Goal: Information Seeking & Learning: Learn about a topic

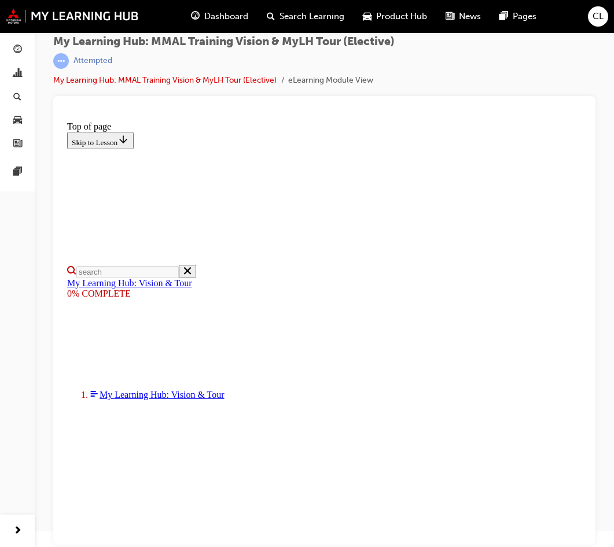
scroll to position [117, 0]
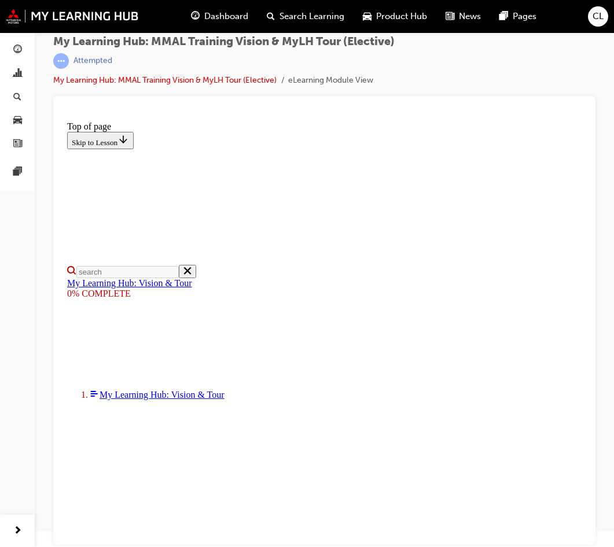
drag, startPoint x: 117, startPoint y: 440, endPoint x: 130, endPoint y: 439, distance: 12.8
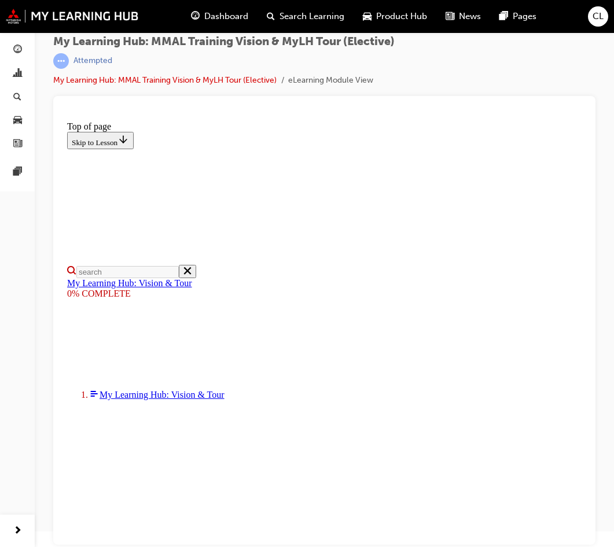
drag, startPoint x: 186, startPoint y: 431, endPoint x: 218, endPoint y: 427, distance: 31.5
drag, startPoint x: 232, startPoint y: 488, endPoint x: 267, endPoint y: 486, distance: 35.3
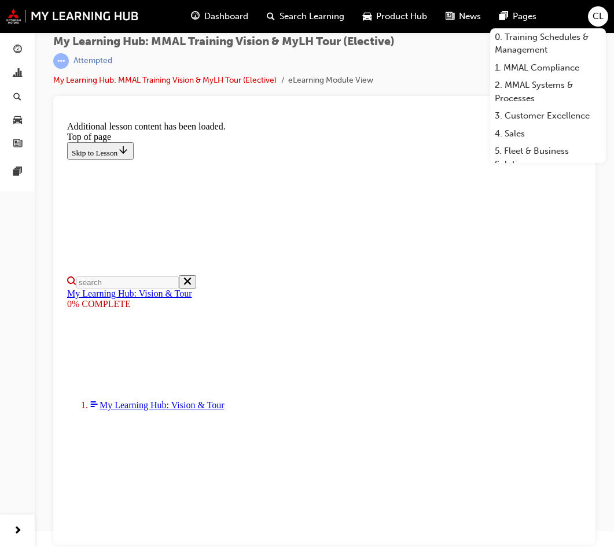
scroll to position [299, 0]
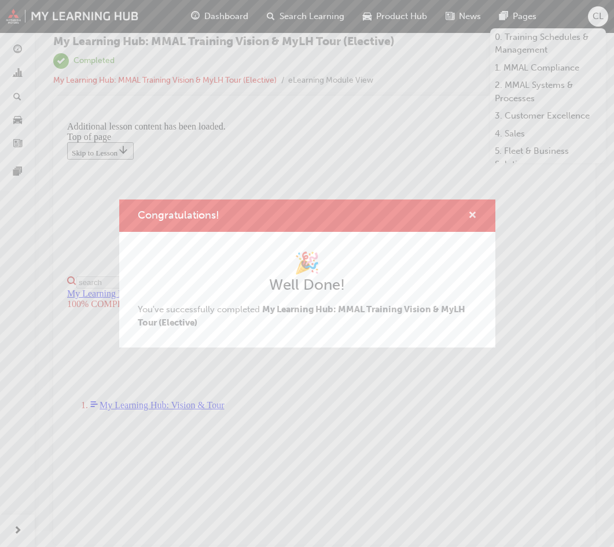
click at [476, 214] on span "cross-icon" at bounding box center [472, 216] width 9 height 10
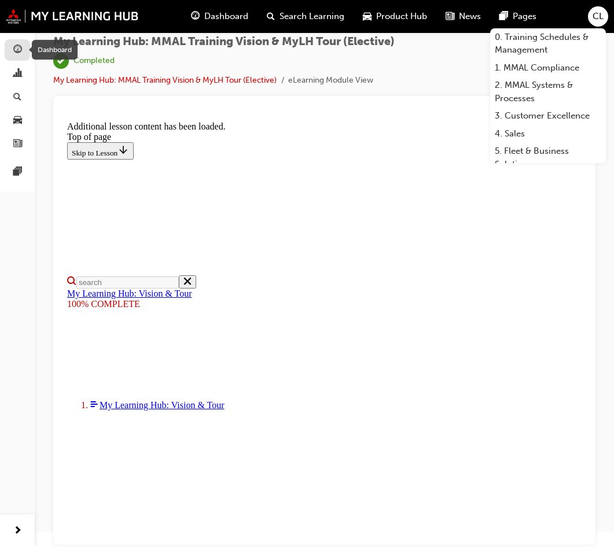
click at [15, 52] on span "guage-icon" at bounding box center [17, 50] width 9 height 10
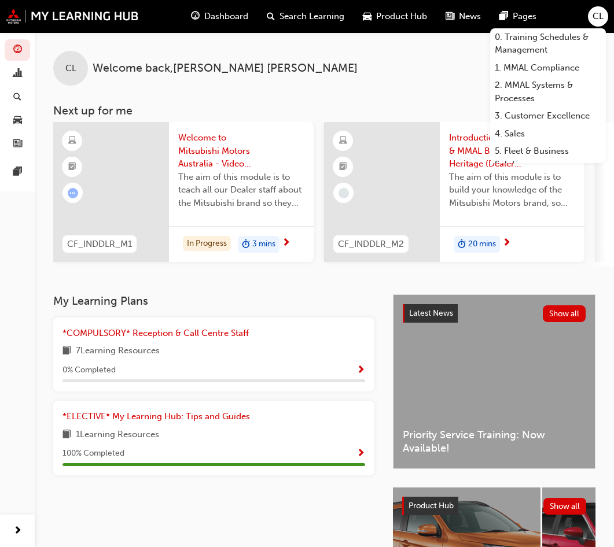
click at [361, 376] on span "Show Progress" at bounding box center [360, 371] width 9 height 10
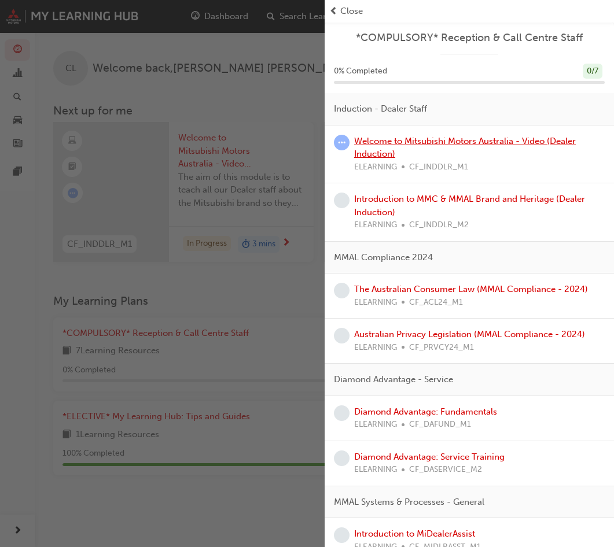
click at [402, 138] on link "Welcome to Mitsubishi Motors Australia - Video (Dealer Induction)" at bounding box center [465, 148] width 222 height 24
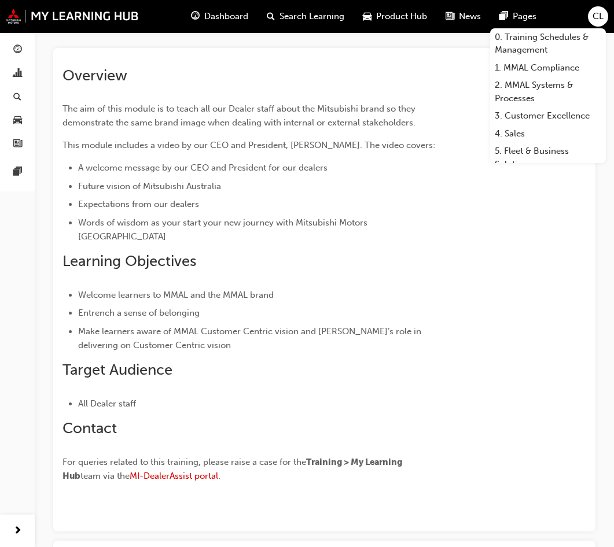
scroll to position [260, 0]
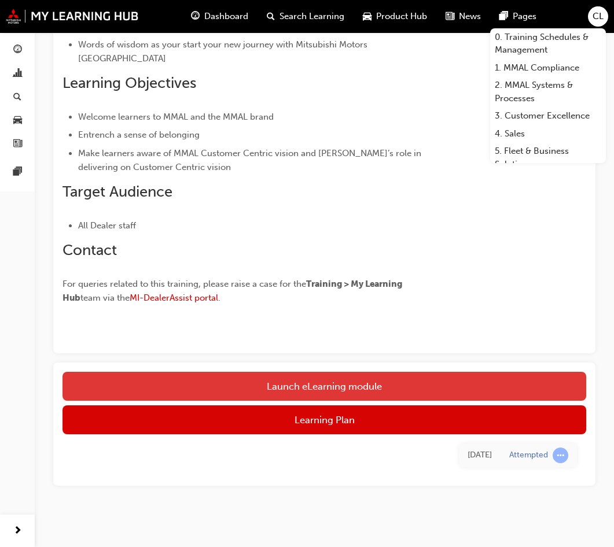
click at [328, 372] on link "Launch eLearning module" at bounding box center [325, 386] width 524 height 29
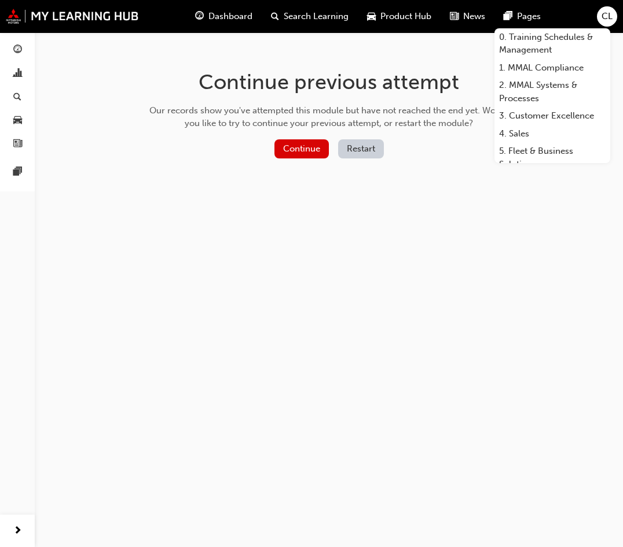
click at [361, 150] on button "Restart" at bounding box center [361, 148] width 46 height 19
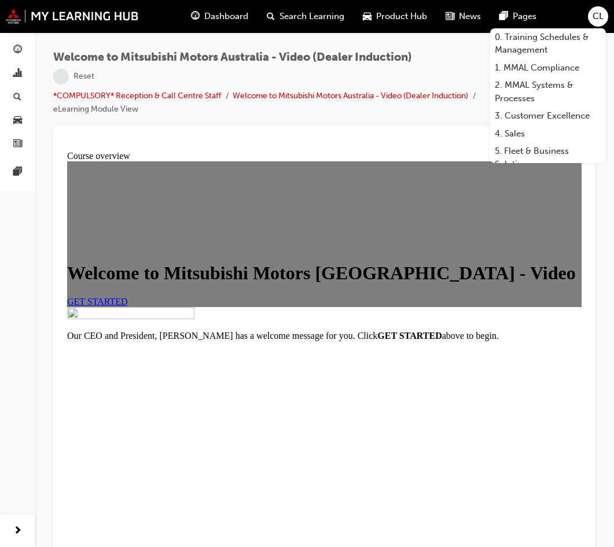
click at [128, 306] on span "GET STARTED" at bounding box center [97, 301] width 61 height 10
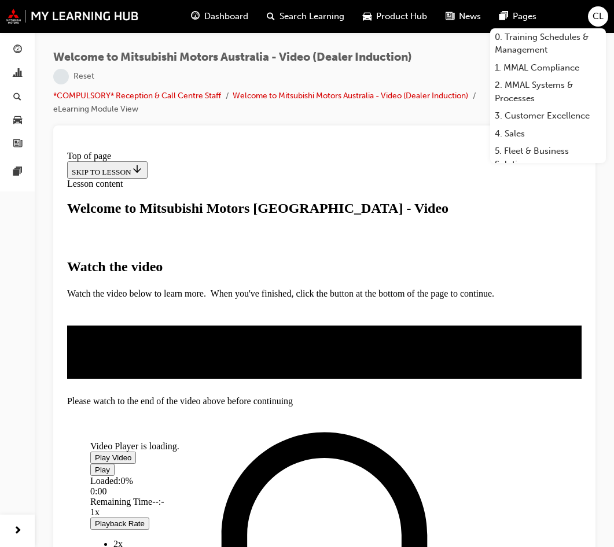
scroll to position [58, 0]
click at [95, 453] on span "Video player" at bounding box center [95, 457] width 0 height 9
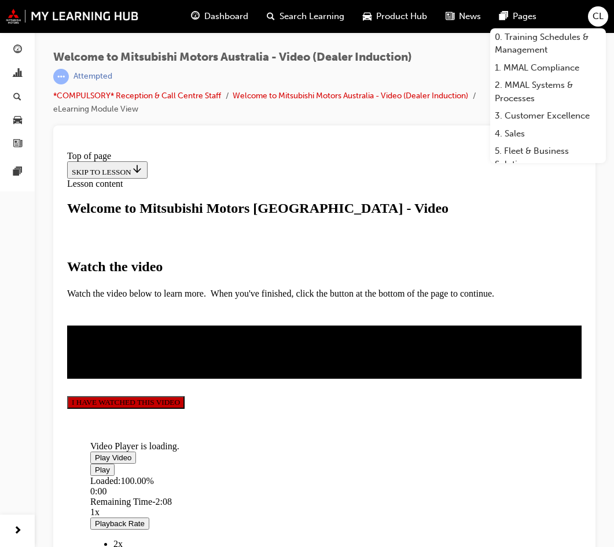
click at [185, 409] on button "I HAVE WATCHED THIS VIDEO" at bounding box center [125, 402] width 117 height 13
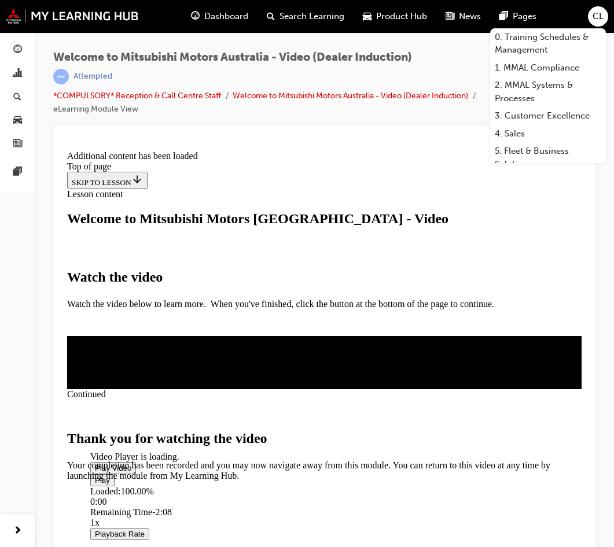
scroll to position [30, 0]
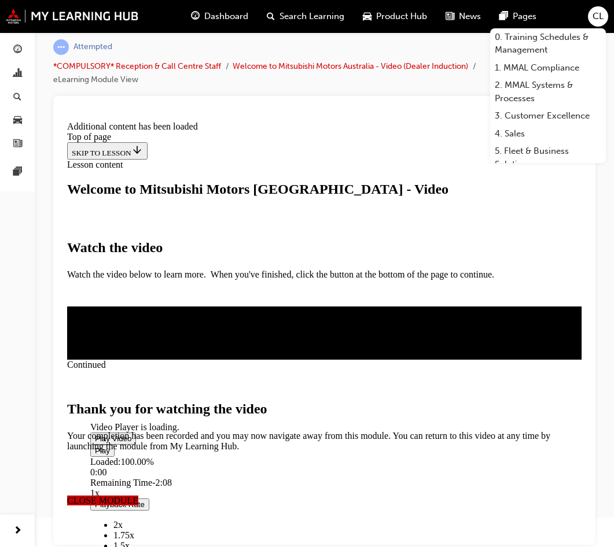
click at [138, 495] on span "CLOSE MODULE" at bounding box center [102, 500] width 71 height 10
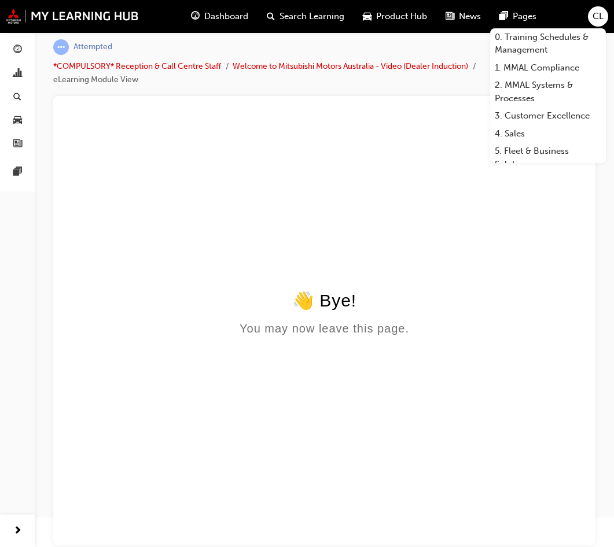
scroll to position [0, 0]
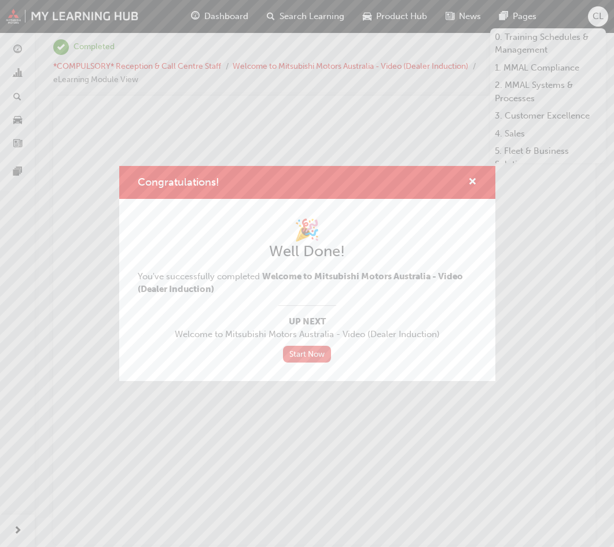
click at [306, 356] on link "Start Now" at bounding box center [307, 354] width 49 height 17
click at [315, 355] on link "Start Now" at bounding box center [307, 354] width 49 height 17
click at [317, 357] on link "Start Now" at bounding box center [307, 354] width 49 height 17
click at [470, 181] on span "cross-icon" at bounding box center [472, 183] width 9 height 10
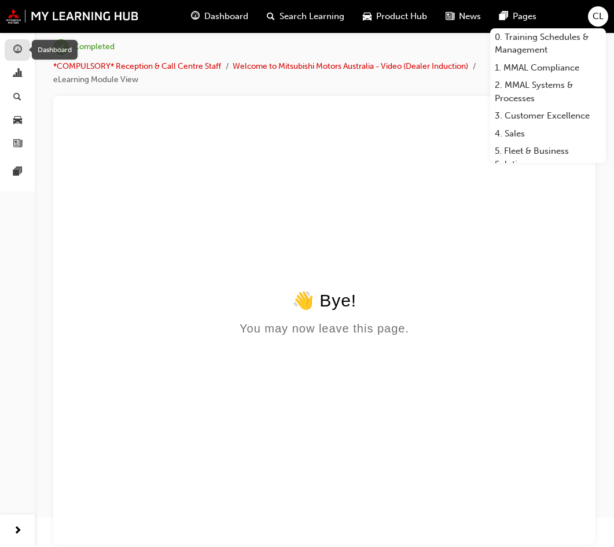
click at [23, 50] on div "button" at bounding box center [17, 50] width 14 height 14
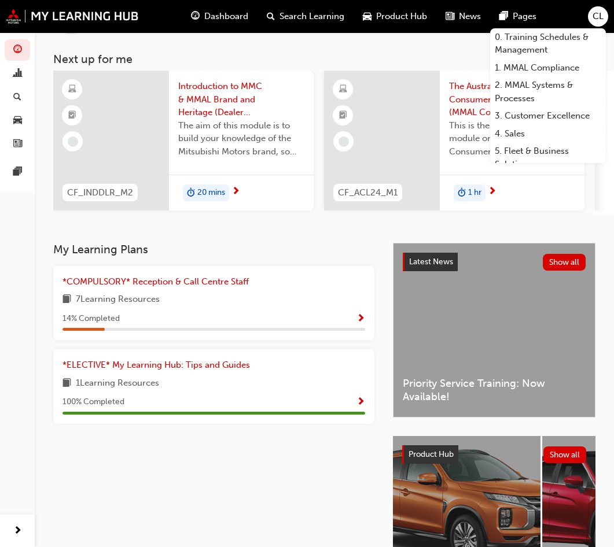
scroll to position [58, 0]
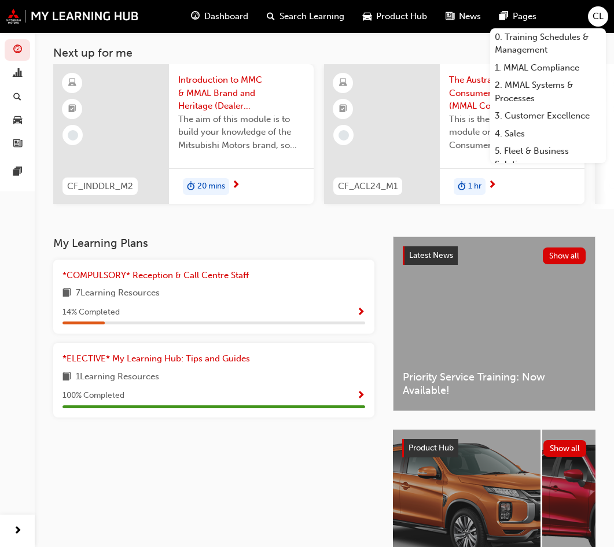
click at [265, 299] on div "7 Learning Resources" at bounding box center [214, 293] width 303 height 14
click at [229, 281] on span "*COMPULSORY* Reception & Call Centre Staff" at bounding box center [156, 275] width 186 height 10
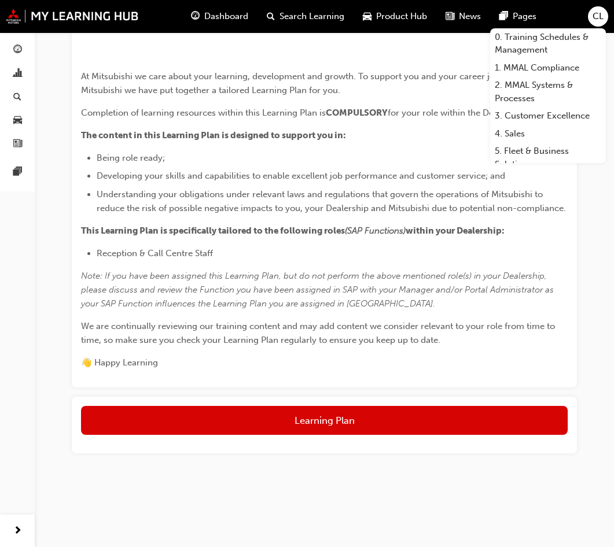
scroll to position [506, 0]
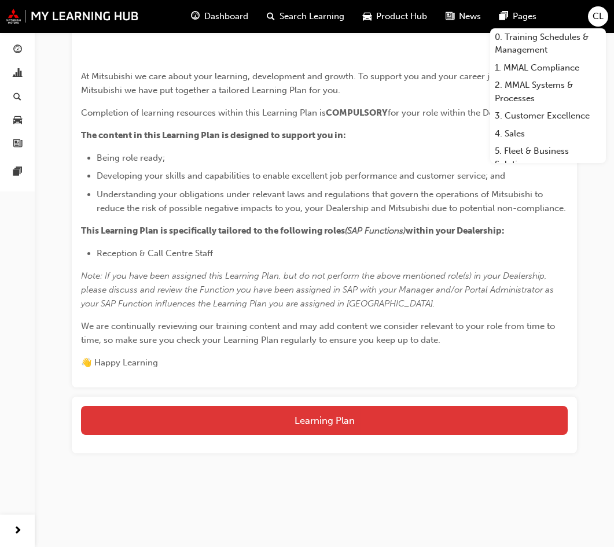
click at [356, 414] on button "Learning Plan" at bounding box center [324, 420] width 487 height 29
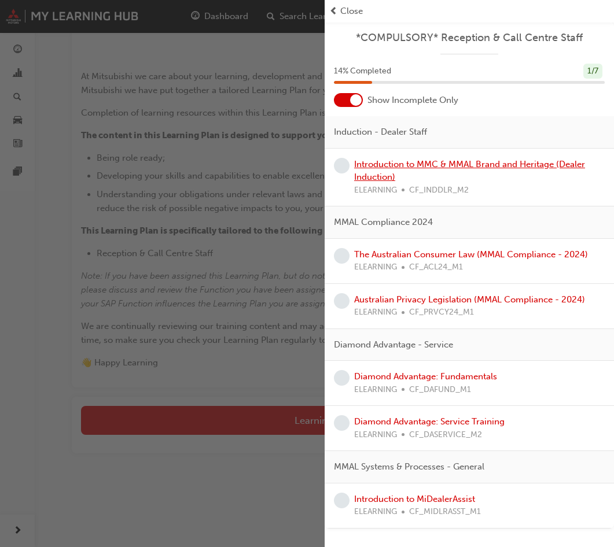
click at [422, 164] on link "Introduction to MMC & MMAL Brand and Heritage (Dealer Induction)" at bounding box center [469, 171] width 231 height 24
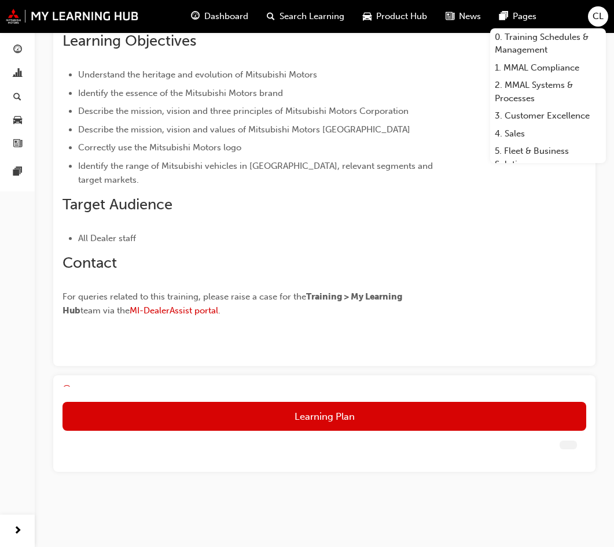
scroll to position [235, 0]
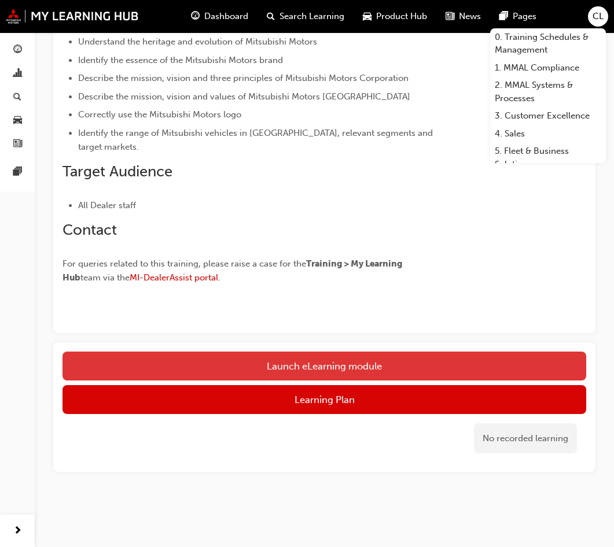
click at [365, 366] on link "Launch eLearning module" at bounding box center [325, 366] width 524 height 29
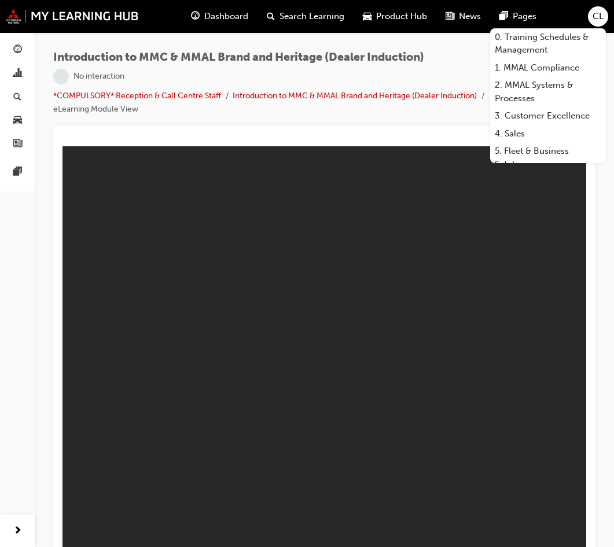
scroll to position [30, 0]
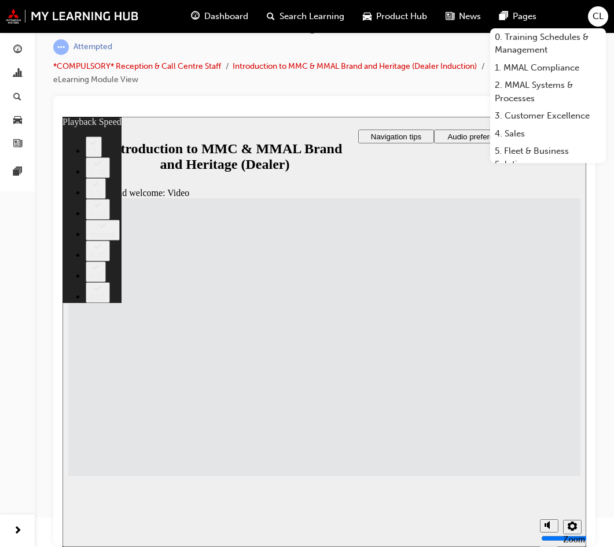
type input "33"
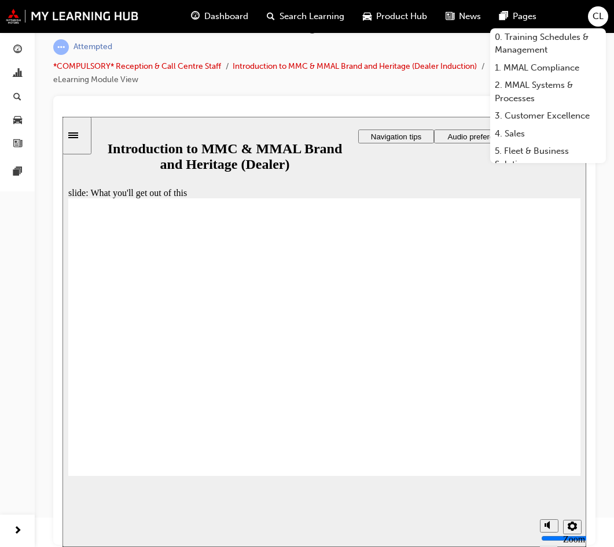
drag, startPoint x: 549, startPoint y: 484, endPoint x: 547, endPoint y: 476, distance: 8.8
type input "10"
click at [547, 490] on input "volume" at bounding box center [578, 494] width 75 height 9
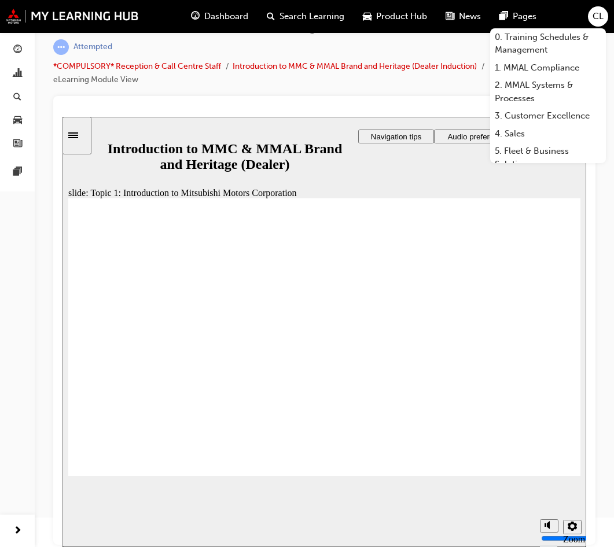
click at [553, 534] on input "volume" at bounding box center [578, 538] width 75 height 9
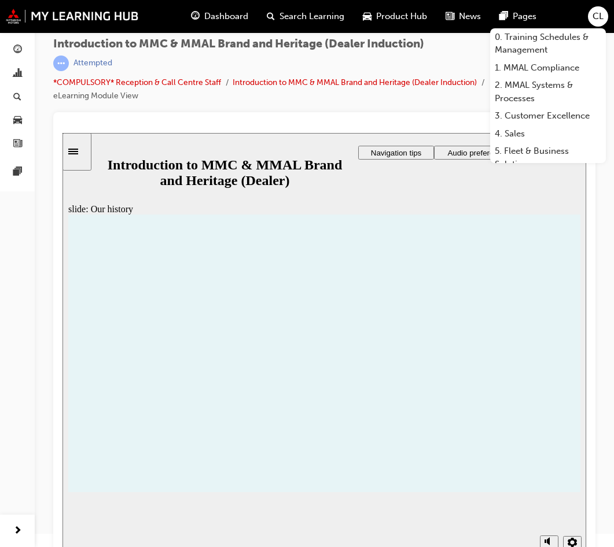
scroll to position [0, 0]
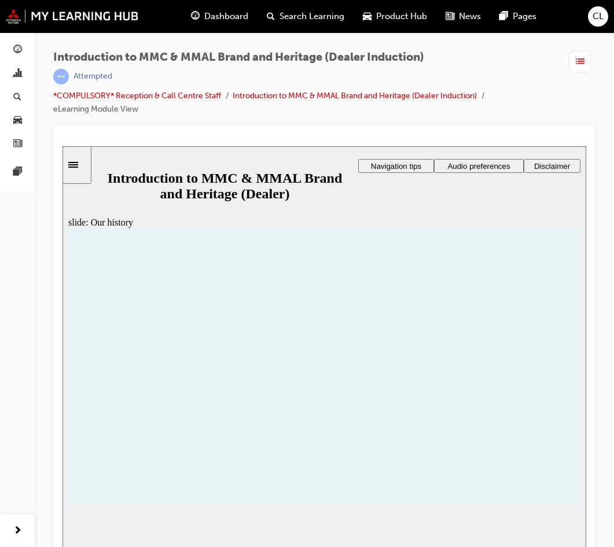
drag, startPoint x: 410, startPoint y: 409, endPoint x: 400, endPoint y: 409, distance: 10.4
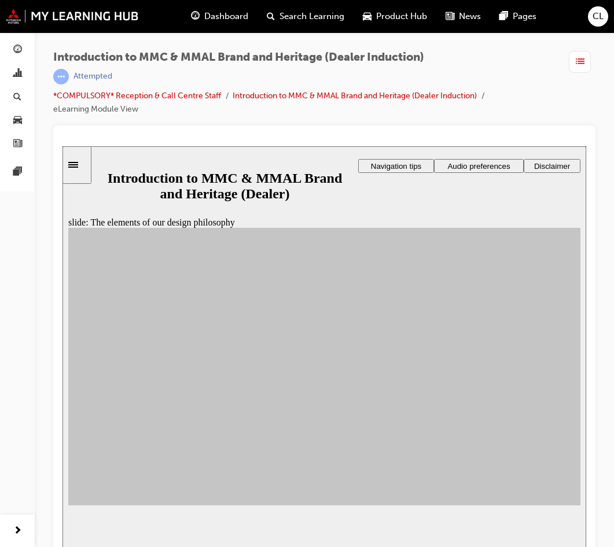
drag, startPoint x: 196, startPoint y: 367, endPoint x: 372, endPoint y: 341, distance: 177.8
drag, startPoint x: 135, startPoint y: 366, endPoint x: 461, endPoint y: 462, distance: 339.7
drag, startPoint x: 178, startPoint y: 449, endPoint x: 174, endPoint y: 443, distance: 7.1
drag, startPoint x: 122, startPoint y: 406, endPoint x: 377, endPoint y: 458, distance: 260.6
drag, startPoint x: 255, startPoint y: 449, endPoint x: 467, endPoint y: 332, distance: 242.2
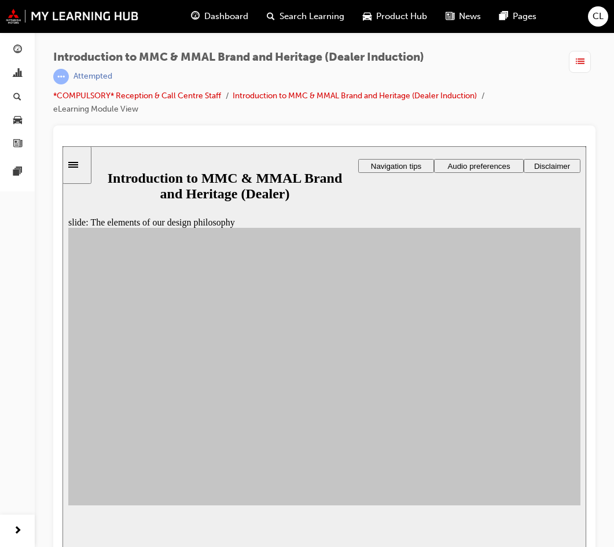
drag, startPoint x: 263, startPoint y: 366, endPoint x: 467, endPoint y: 357, distance: 204.5
drag, startPoint x: 263, startPoint y: 398, endPoint x: 391, endPoint y: 391, distance: 128.1
drag, startPoint x: 184, startPoint y: 423, endPoint x: 374, endPoint y: 389, distance: 192.9
drag, startPoint x: 185, startPoint y: 416, endPoint x: 469, endPoint y: 379, distance: 286.5
drag, startPoint x: 185, startPoint y: 395, endPoint x: 376, endPoint y: 400, distance: 191.0
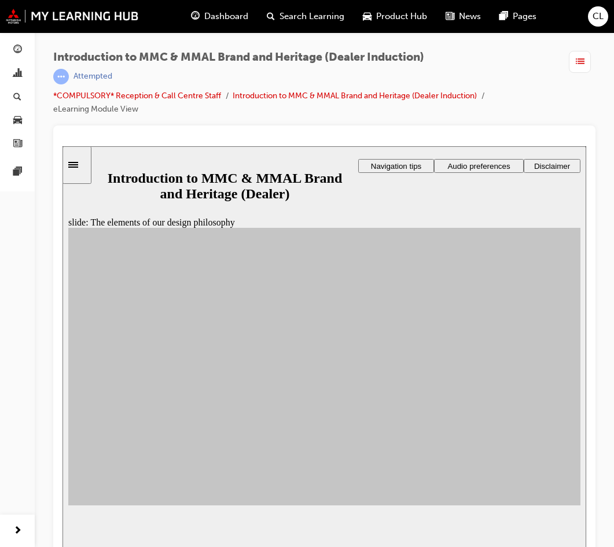
drag, startPoint x: 131, startPoint y: 440, endPoint x: 469, endPoint y: 438, distance: 338.6
drag, startPoint x: 181, startPoint y: 448, endPoint x: 387, endPoint y: 378, distance: 217.0
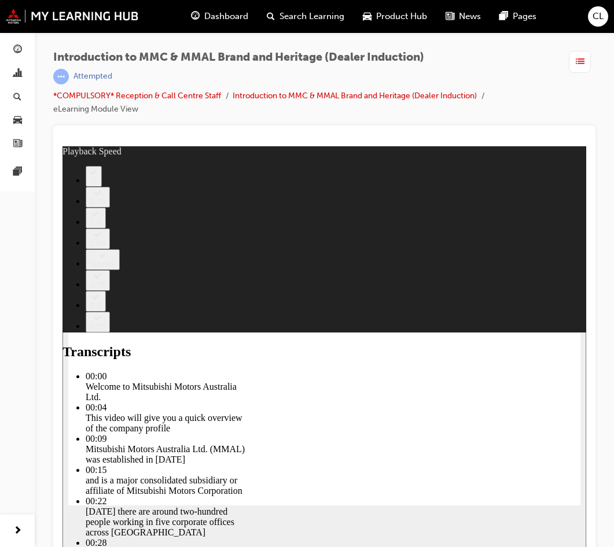
type input "0"
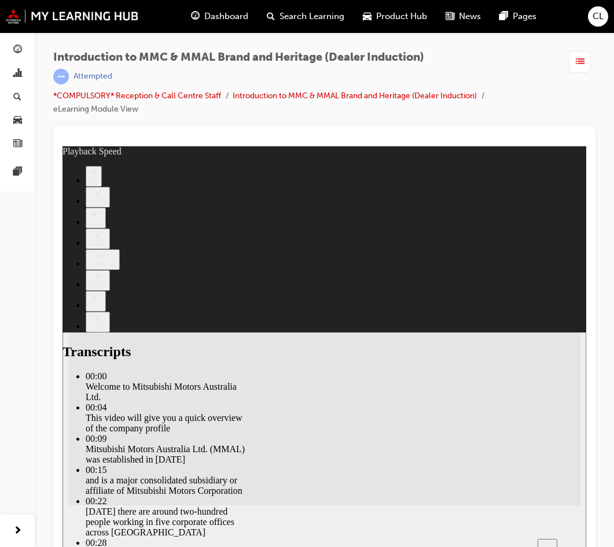
type input "27"
type input "112"
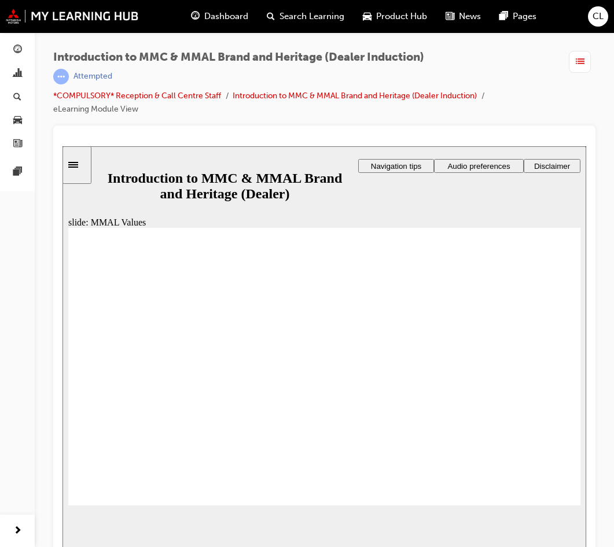
drag, startPoint x: 93, startPoint y: 350, endPoint x: 105, endPoint y: 346, distance: 12.1
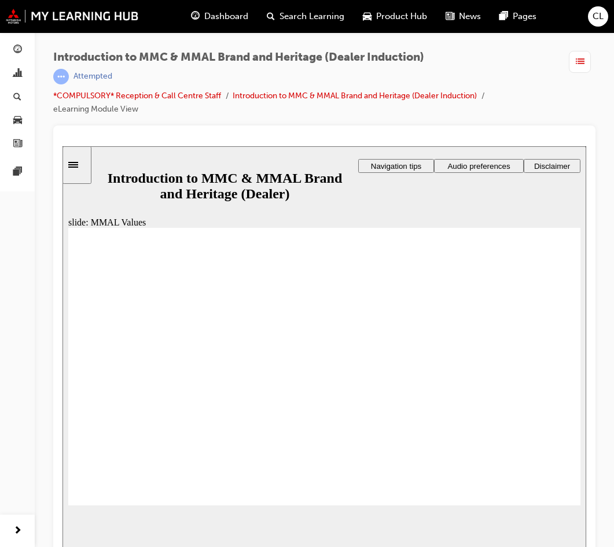
drag, startPoint x: 333, startPoint y: 422, endPoint x: 310, endPoint y: 398, distance: 33.6
drag, startPoint x: 310, startPoint y: 398, endPoint x: 159, endPoint y: 402, distance: 150.5
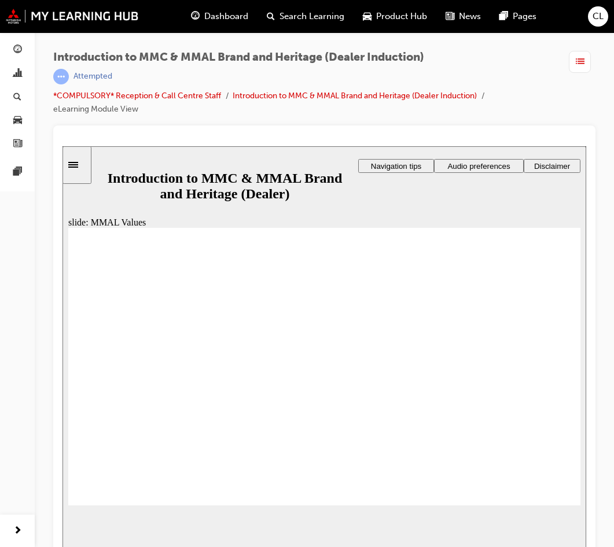
drag, startPoint x: 125, startPoint y: 397, endPoint x: 86, endPoint y: 349, distance: 62.1
drag, startPoint x: 586, startPoint y: 400, endPoint x: 538, endPoint y: 391, distance: 48.3
drag, startPoint x: 135, startPoint y: 355, endPoint x: 531, endPoint y: 395, distance: 397.2
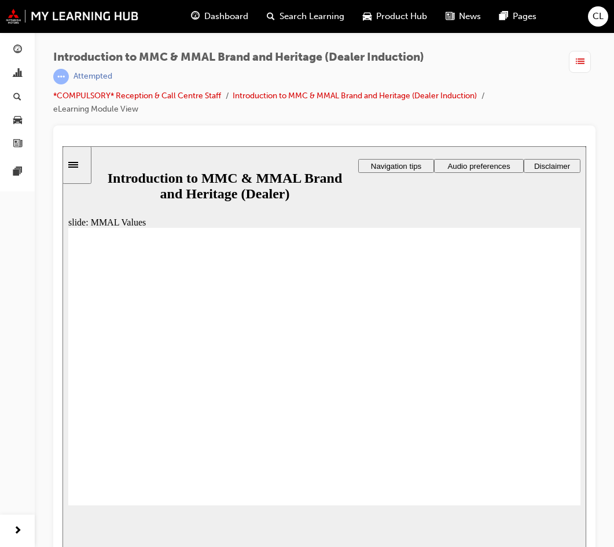
drag, startPoint x: 528, startPoint y: 361, endPoint x: 533, endPoint y: 406, distance: 45.4
drag, startPoint x: 464, startPoint y: 363, endPoint x: 534, endPoint y: 406, distance: 82.1
drag, startPoint x: 293, startPoint y: 354, endPoint x: 376, endPoint y: 389, distance: 89.7
drag, startPoint x: 370, startPoint y: 356, endPoint x: 370, endPoint y: 397, distance: 41.1
drag, startPoint x: 362, startPoint y: 361, endPoint x: 203, endPoint y: 393, distance: 162.9
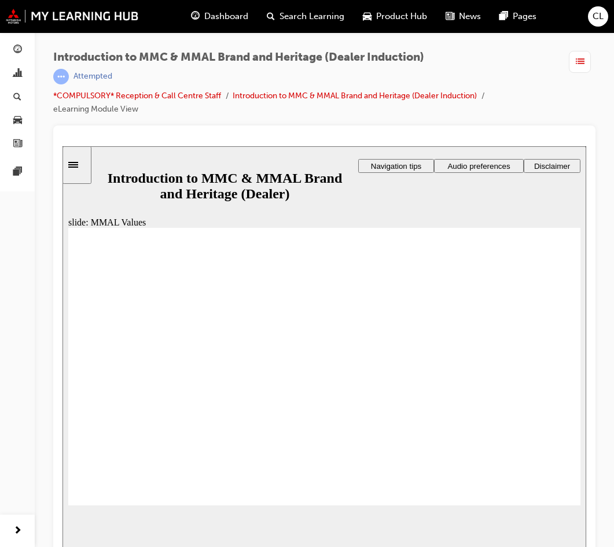
drag, startPoint x: 205, startPoint y: 357, endPoint x: 123, endPoint y: 388, distance: 87.4
drag, startPoint x: 131, startPoint y: 355, endPoint x: 282, endPoint y: 391, distance: 155.1
drag, startPoint x: 525, startPoint y: 352, endPoint x: 374, endPoint y: 387, distance: 155.0
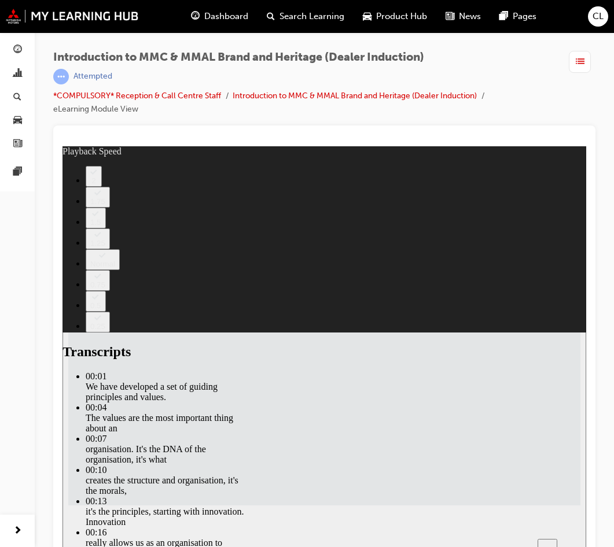
type input "120"
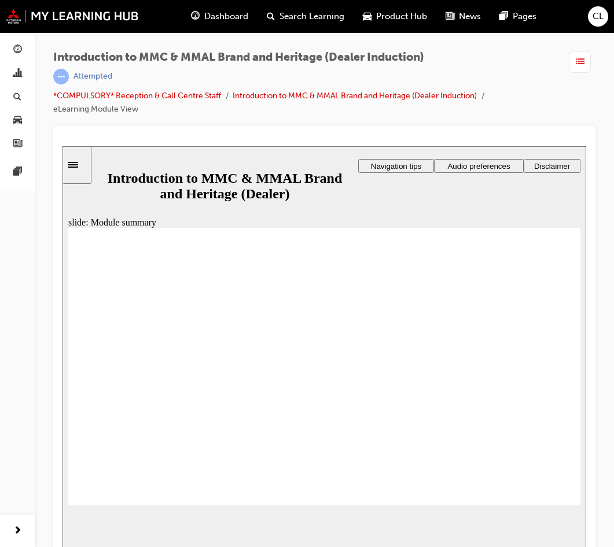
checkbox input "true"
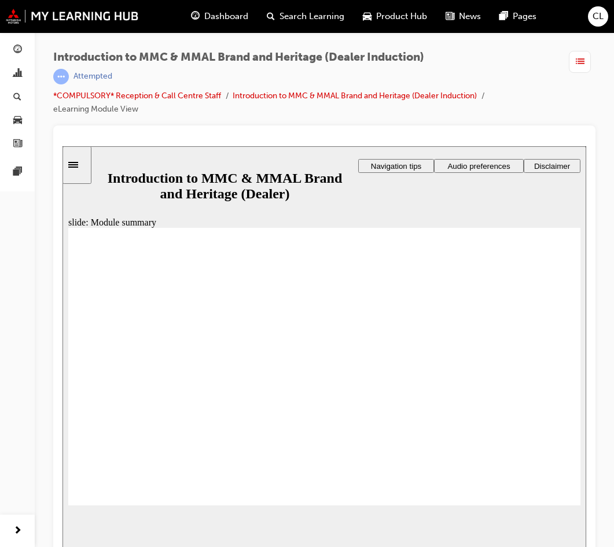
checkbox input "true"
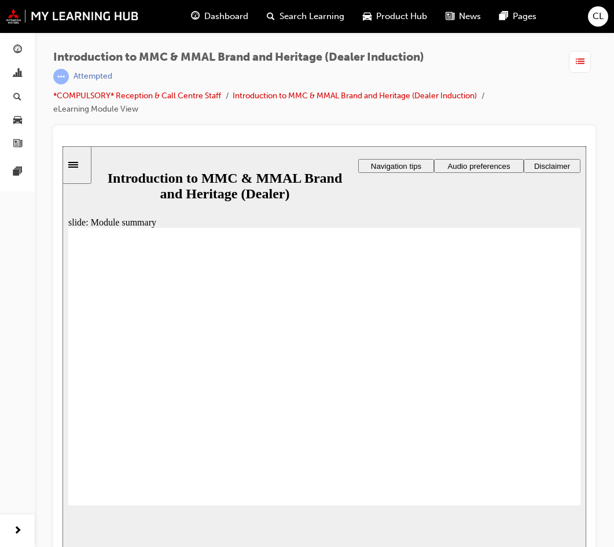
checkbox input "true"
radio input "true"
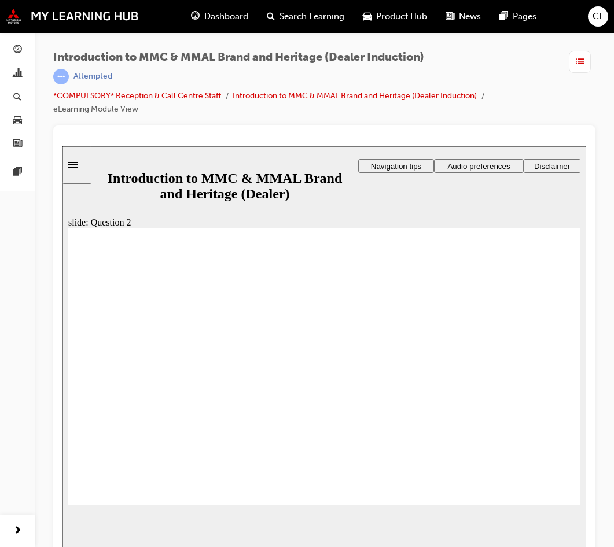
radio input "true"
radio input "false"
radio input "true"
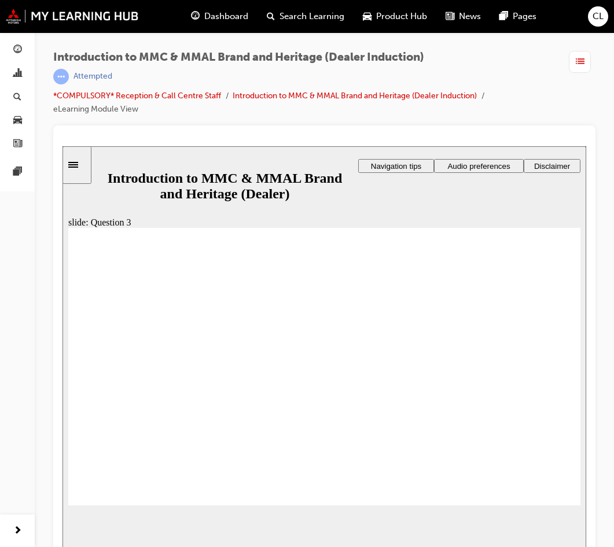
radio input "true"
checkbox input "true"
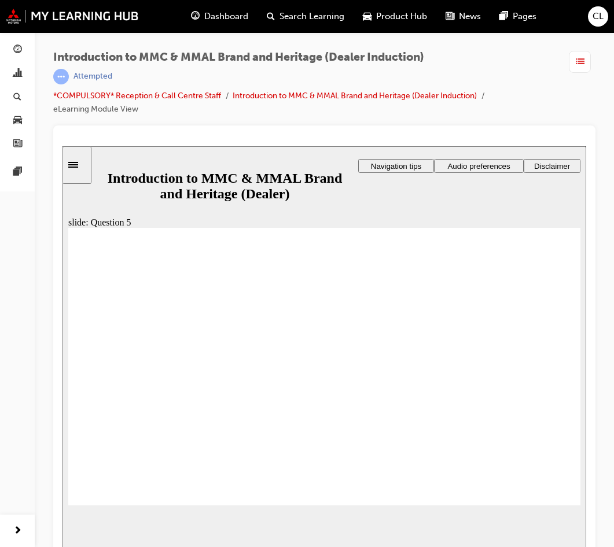
checkbox input "true"
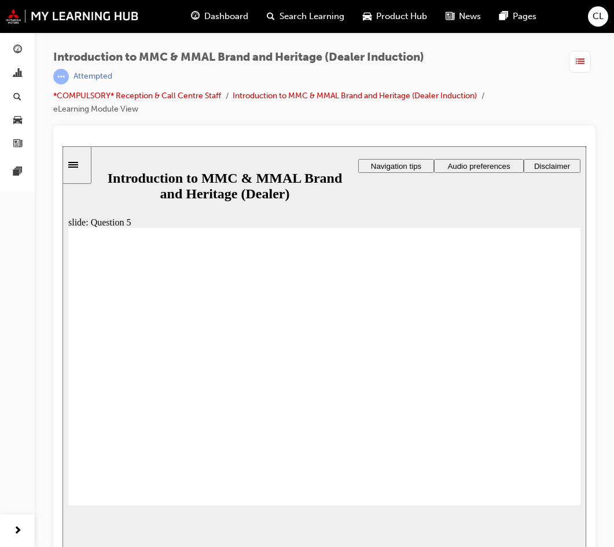
radio input "true"
drag, startPoint x: 552, startPoint y: 498, endPoint x: 164, endPoint y: 420, distance: 396.0
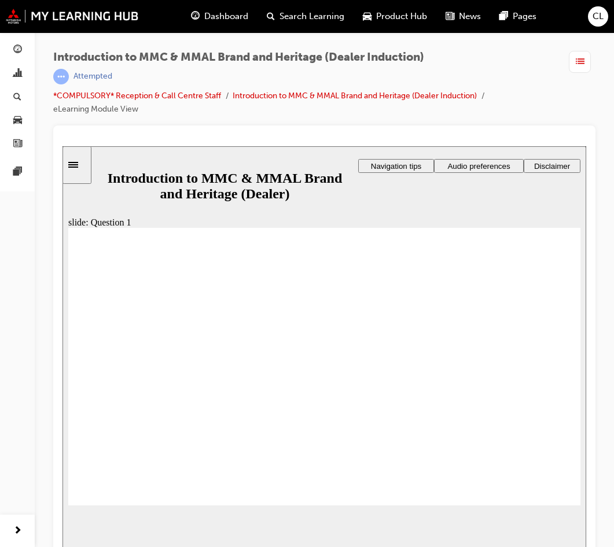
radio input "true"
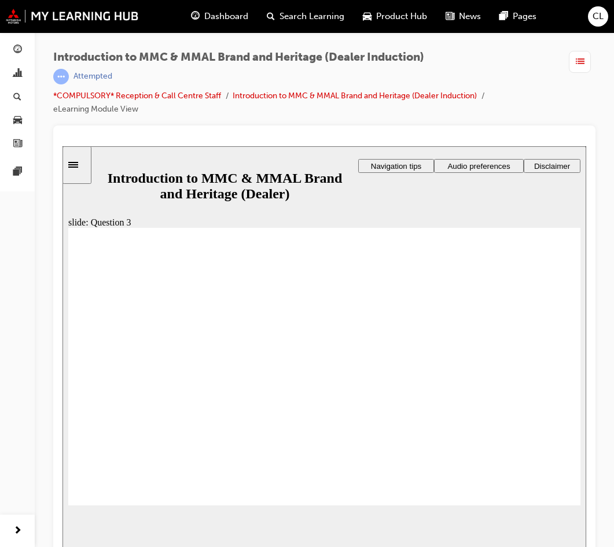
radio input "true"
drag, startPoint x: 186, startPoint y: 428, endPoint x: 172, endPoint y: 484, distance: 57.1
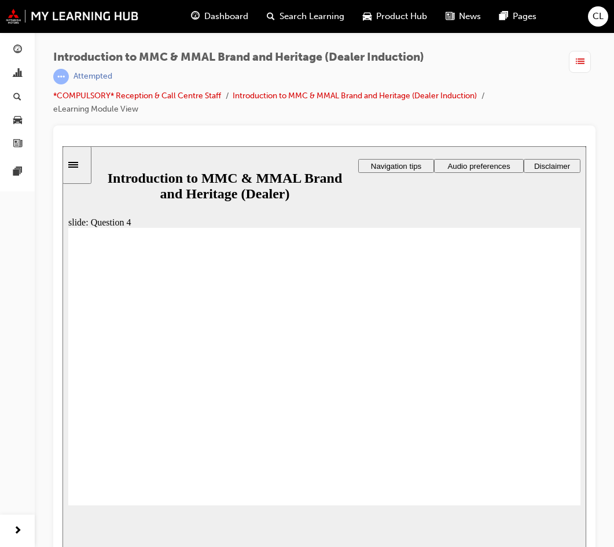
radio input "true"
checkbox input "true"
drag, startPoint x: 175, startPoint y: 441, endPoint x: 153, endPoint y: 428, distance: 25.7
checkbox input "true"
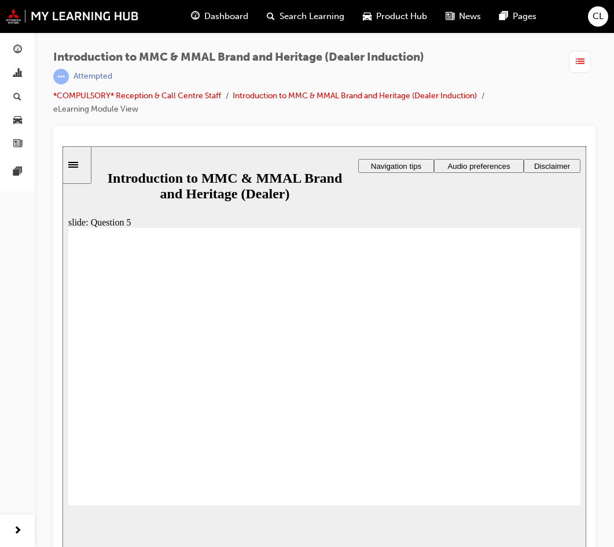
checkbox input "true"
drag, startPoint x: 156, startPoint y: 399, endPoint x: 158, endPoint y: 376, distance: 23.2
checkbox input "true"
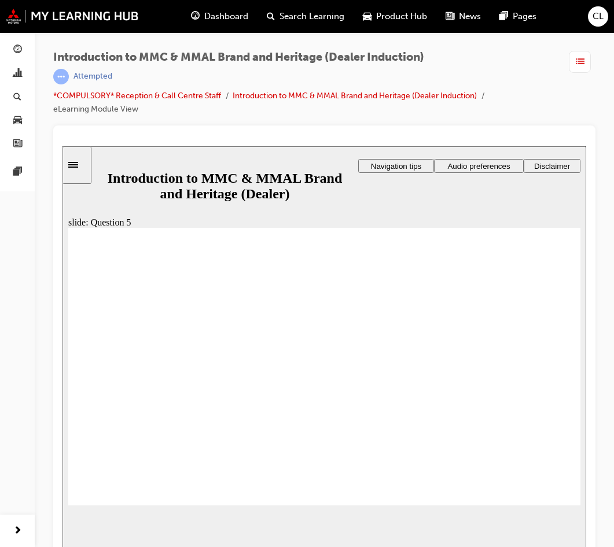
checkbox input "true"
checkbox input "false"
checkbox input "true"
checkbox input "false"
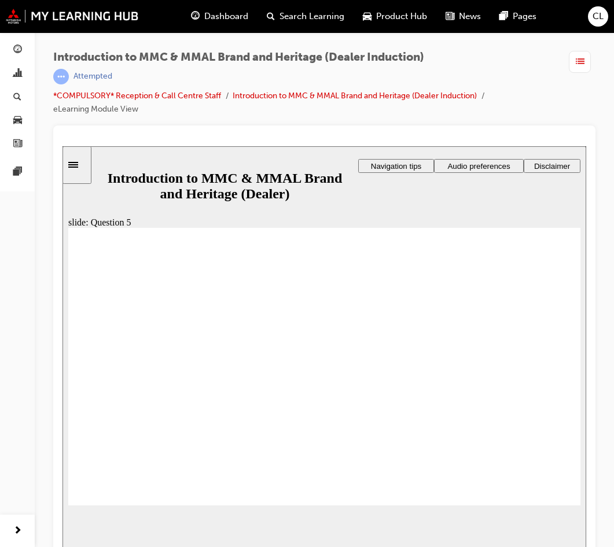
click at [541, 510] on div "slide: Question 5 Rectangle 1 That’s right! Rectangle 1 Rectangle 3 Question 5:…" at bounding box center [325, 361] width 524 height 431
radio input "true"
drag, startPoint x: 112, startPoint y: 414, endPoint x: 168, endPoint y: 473, distance: 81.5
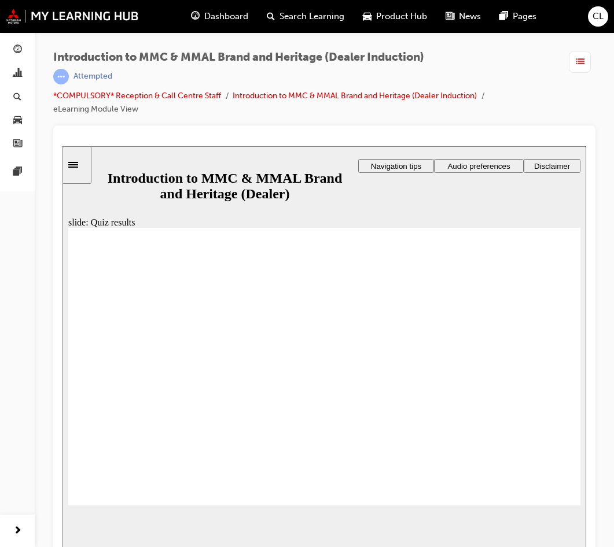
radio input "true"
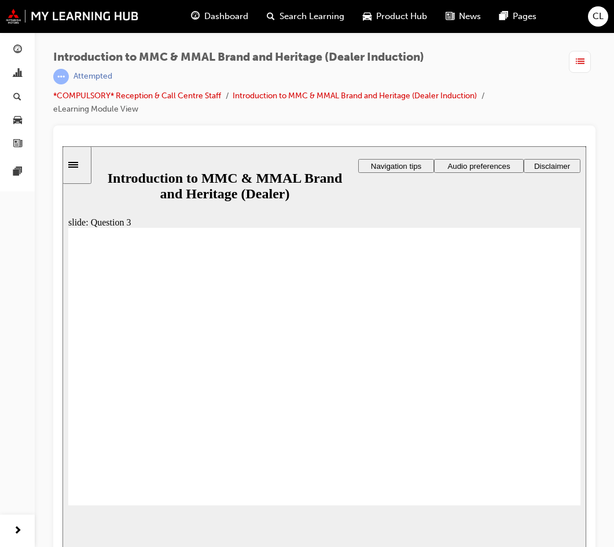
radio input "true"
checkbox input "true"
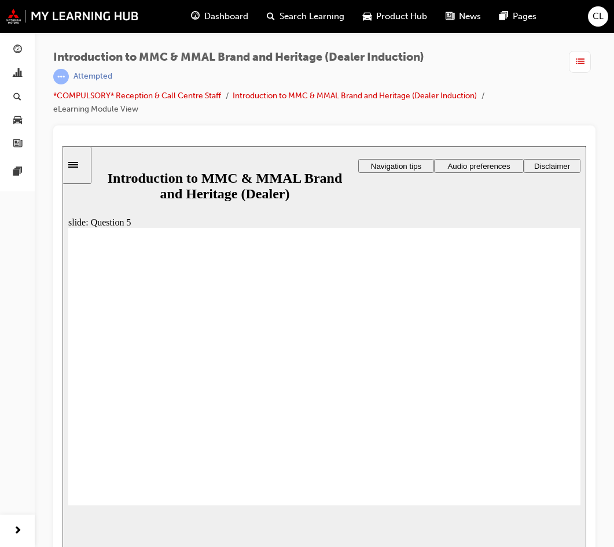
checkbox input "true"
radio input "true"
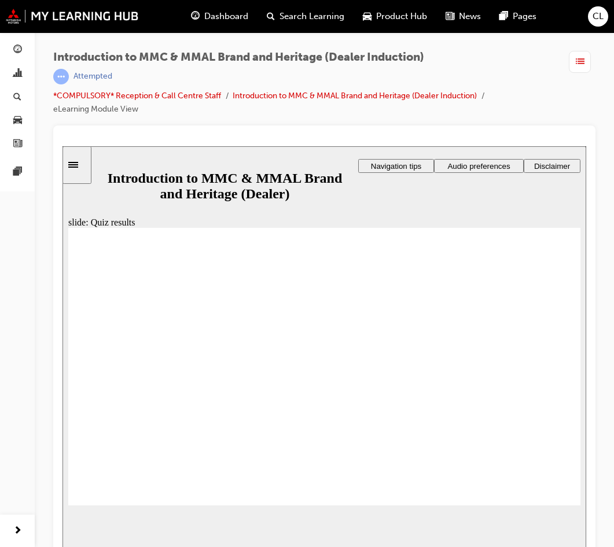
radio input "true"
